Goal: Information Seeking & Learning: Learn about a topic

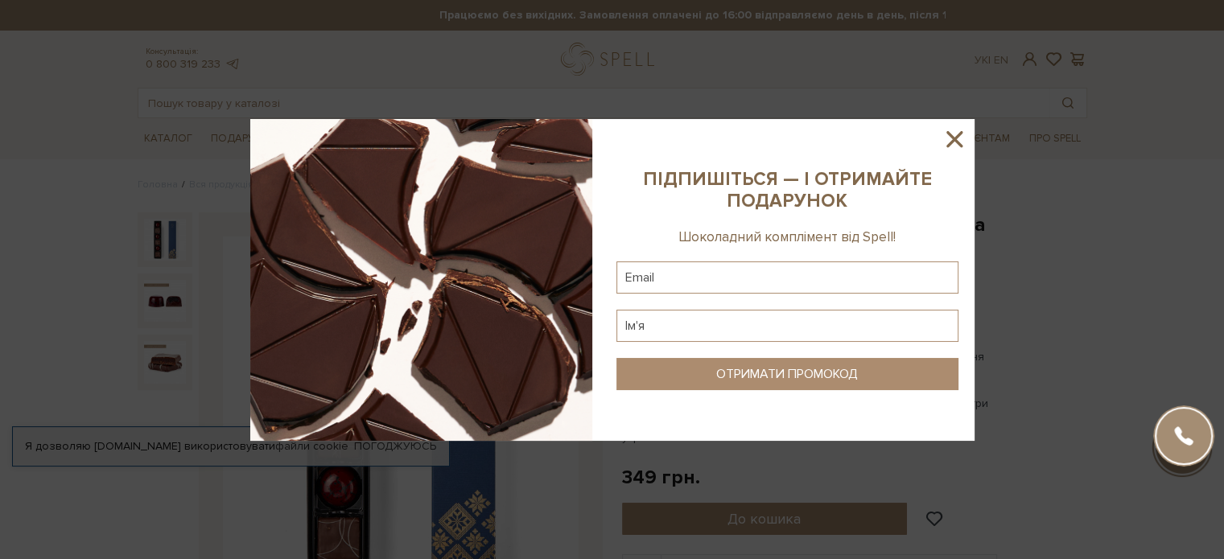
click at [950, 142] on icon at bounding box center [954, 139] width 16 height 16
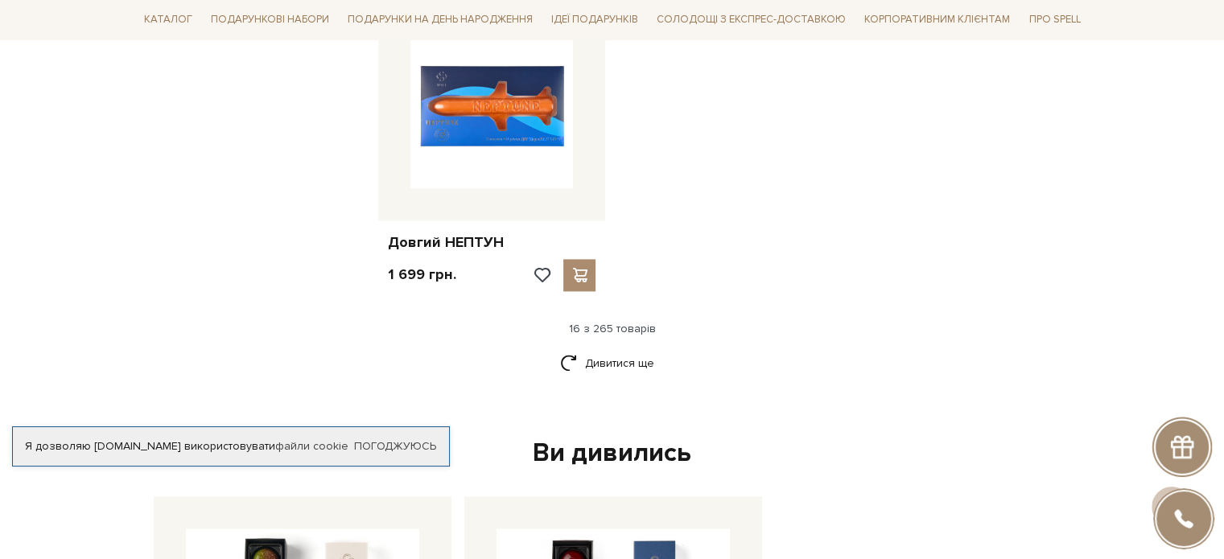
scroll to position [2054, 0]
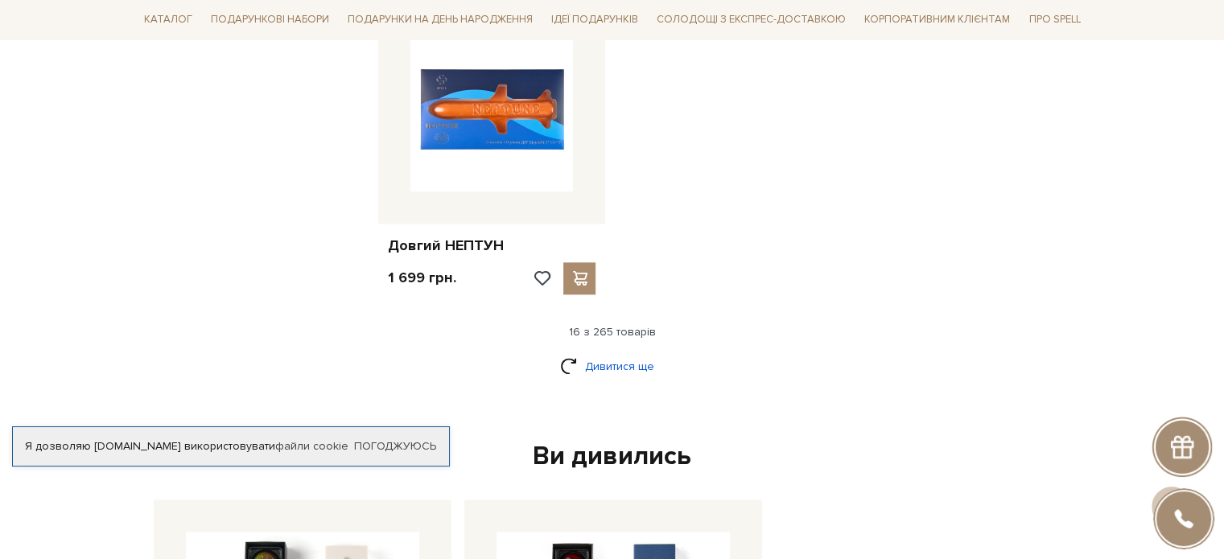
click at [599, 368] on link "Дивитися ще" at bounding box center [612, 366] width 105 height 28
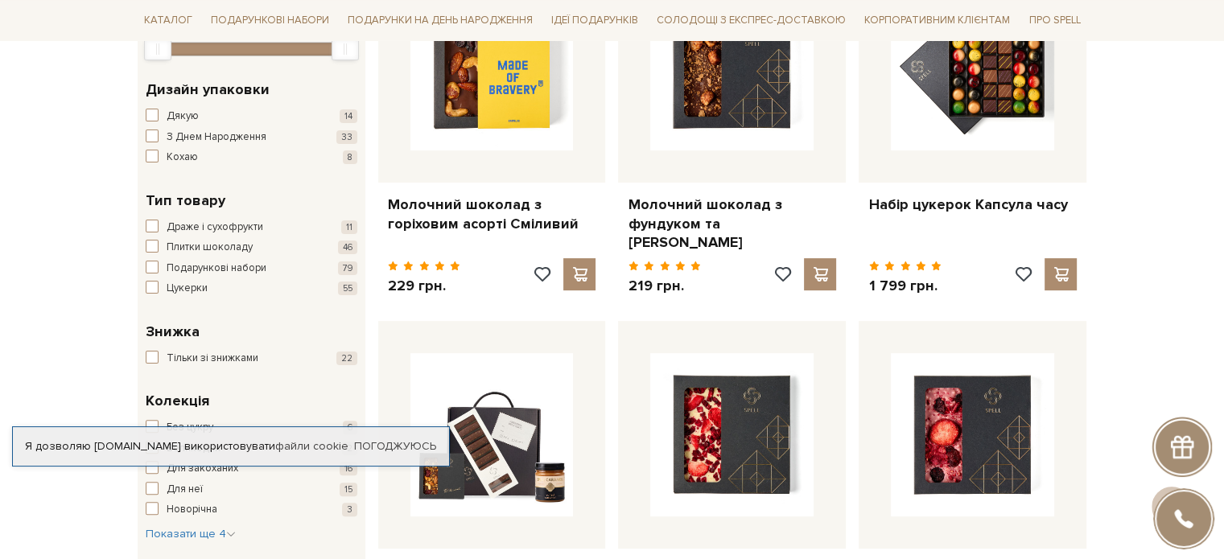
scroll to position [337, 0]
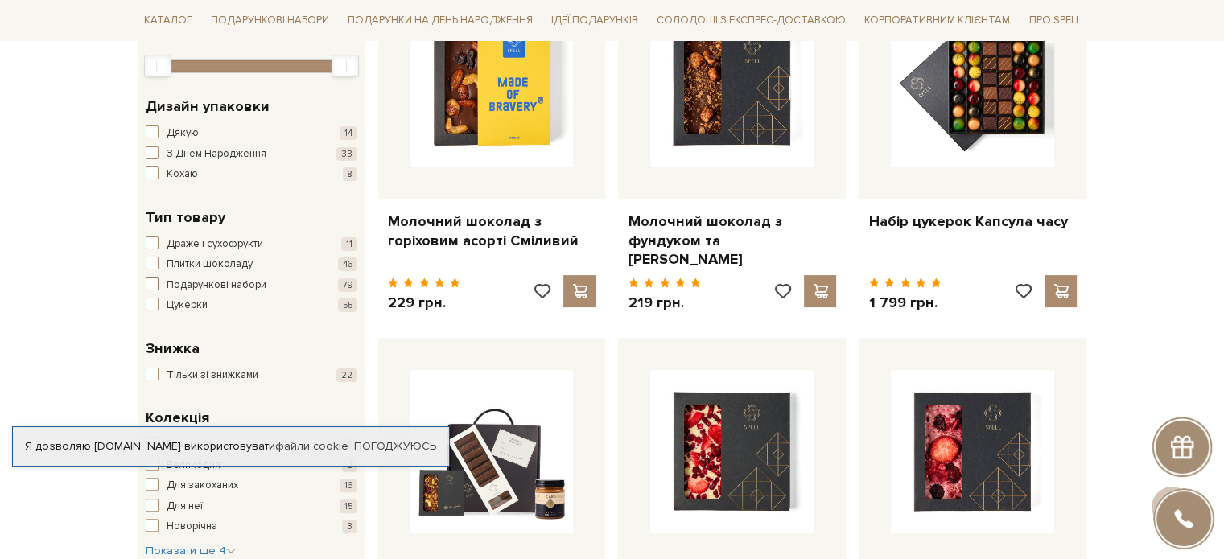
click at [154, 279] on span "button" at bounding box center [152, 284] width 13 height 13
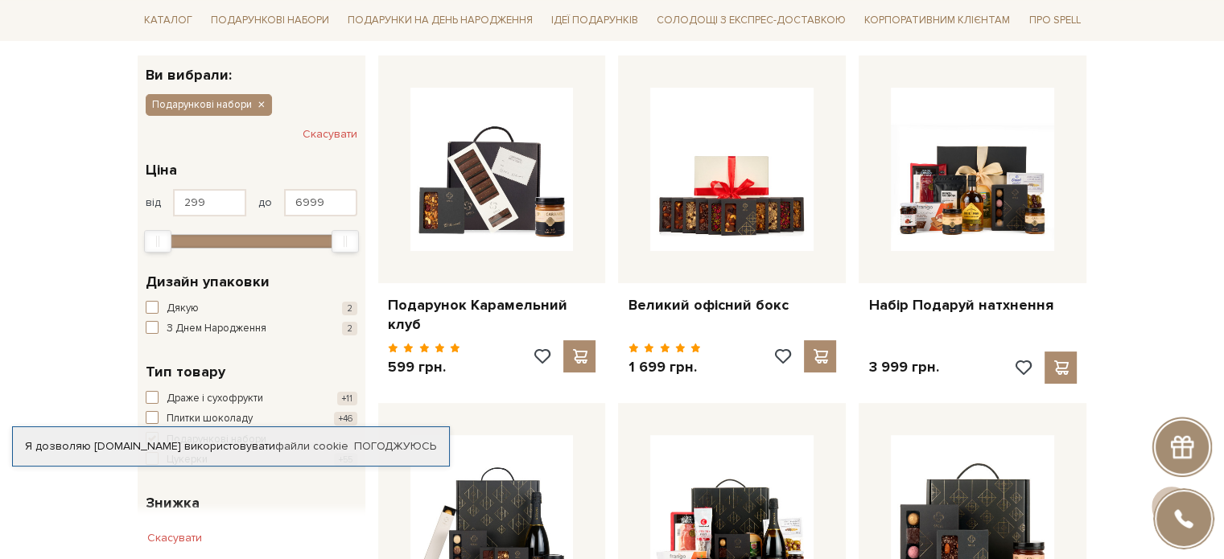
scroll to position [248, 0]
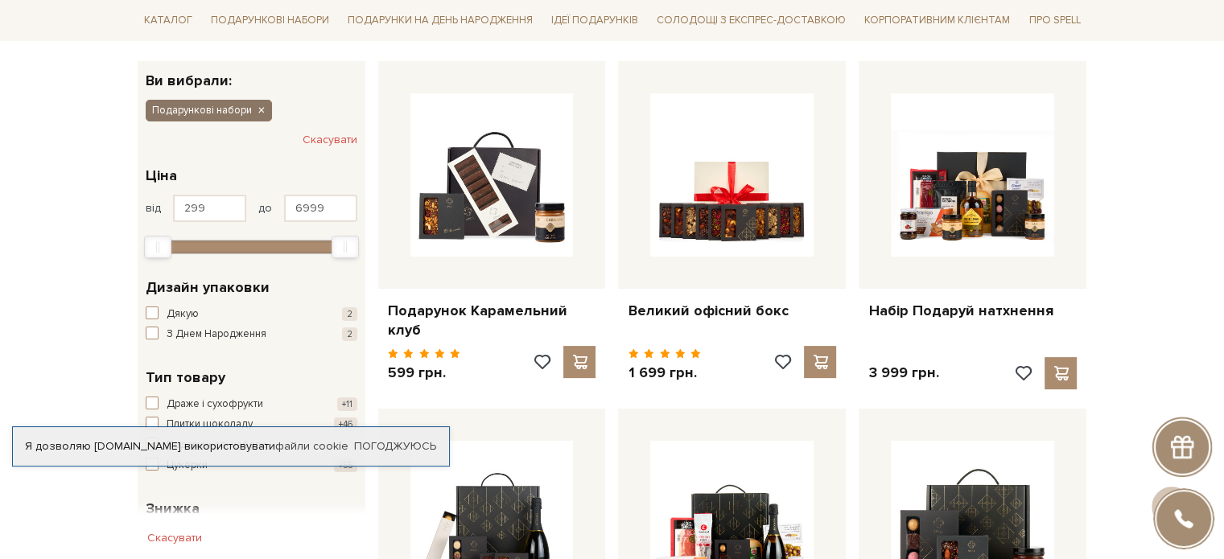
click at [261, 109] on icon "button" at bounding box center [261, 111] width 10 height 14
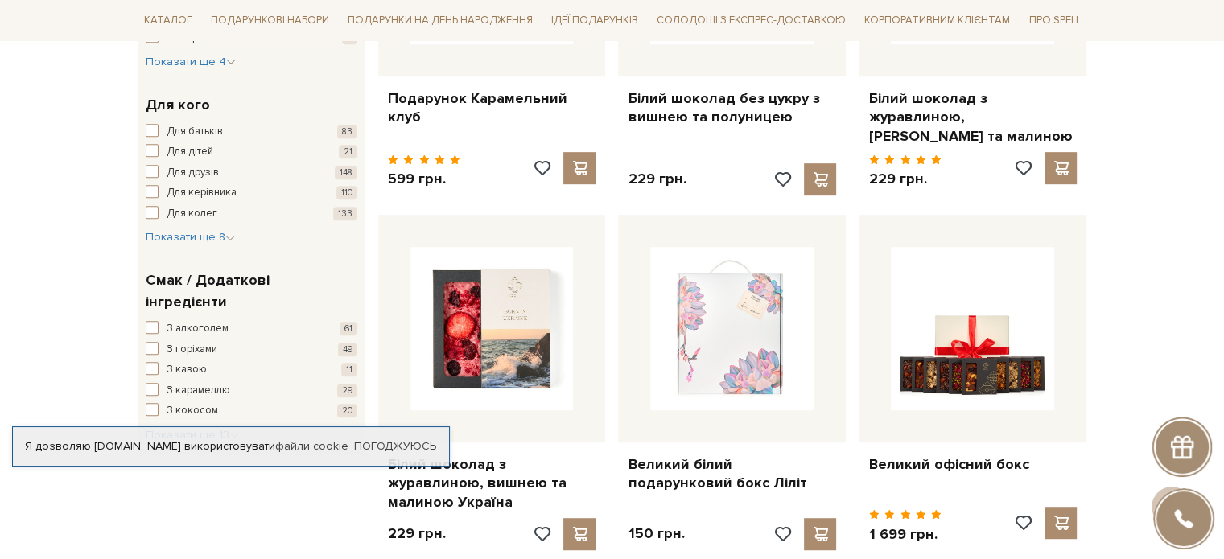
scroll to position [827, 0]
click at [227, 238] on icon "button" at bounding box center [230, 238] width 10 height 10
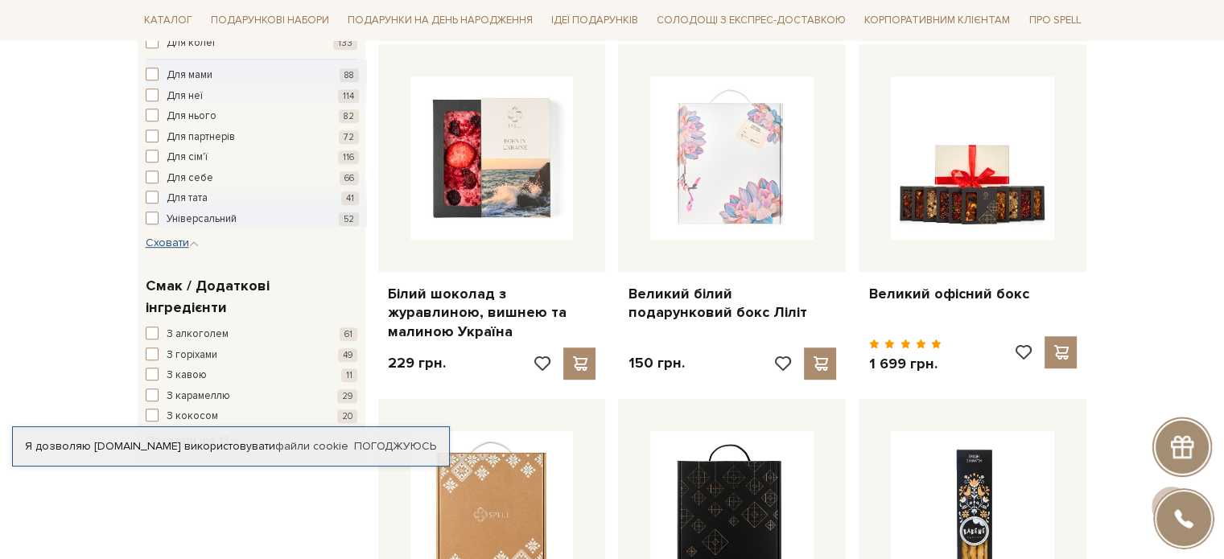
scroll to position [998, 0]
click at [154, 136] on span "button" at bounding box center [152, 135] width 13 height 13
